Goal: Task Accomplishment & Management: Manage account settings

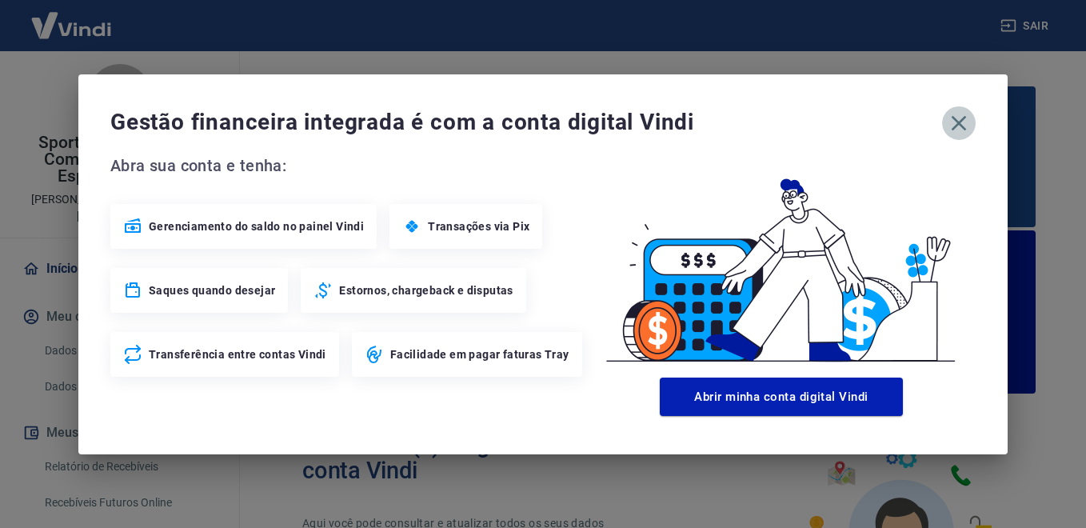
click at [957, 120] on icon "button" at bounding box center [959, 122] width 15 height 15
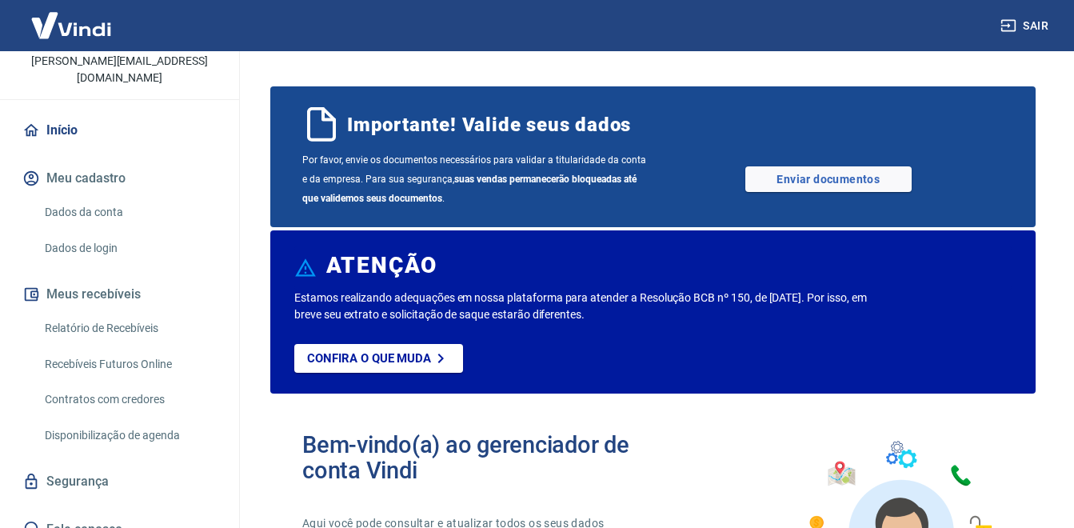
scroll to position [141, 0]
drag, startPoint x: 223, startPoint y: 402, endPoint x: 301, endPoint y: 425, distance: 80.7
click at [225, 429] on div "Início Meu cadastro Dados da conta Dados de login Meus recebíveis Relatório de …" at bounding box center [119, 327] width 239 height 434
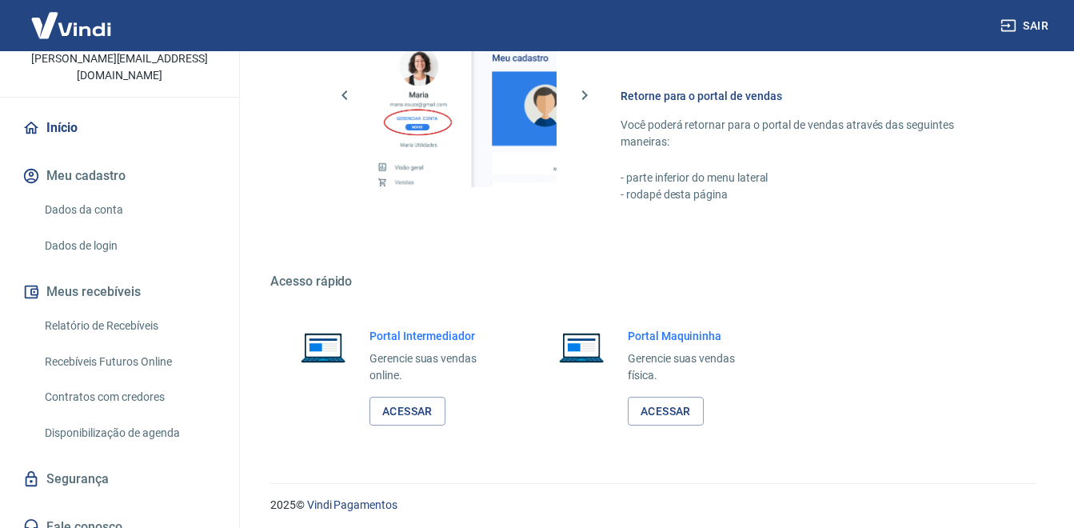
scroll to position [1094, 0]
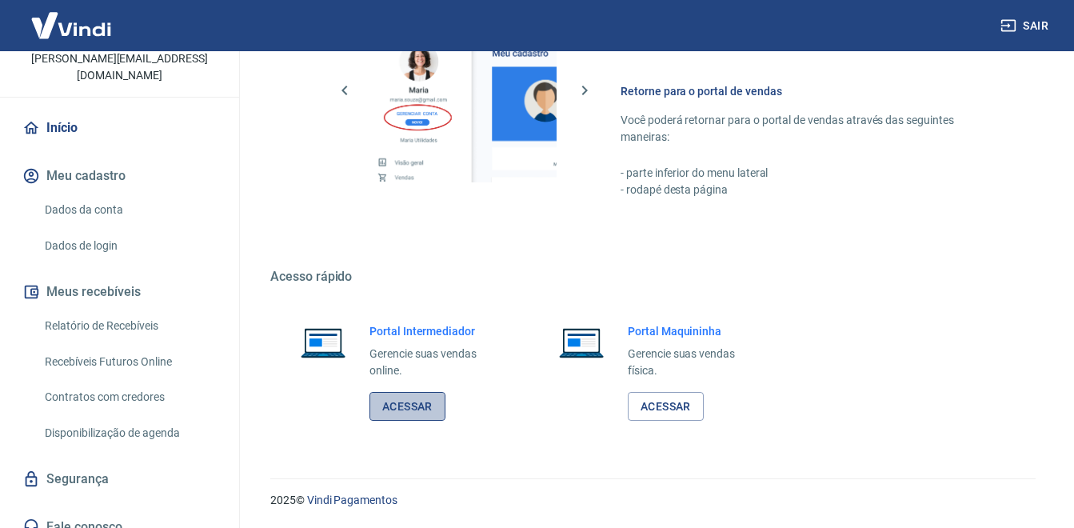
click at [389, 407] on link "Acessar" at bounding box center [407, 407] width 76 height 30
